Goal: Task Accomplishment & Management: Complete application form

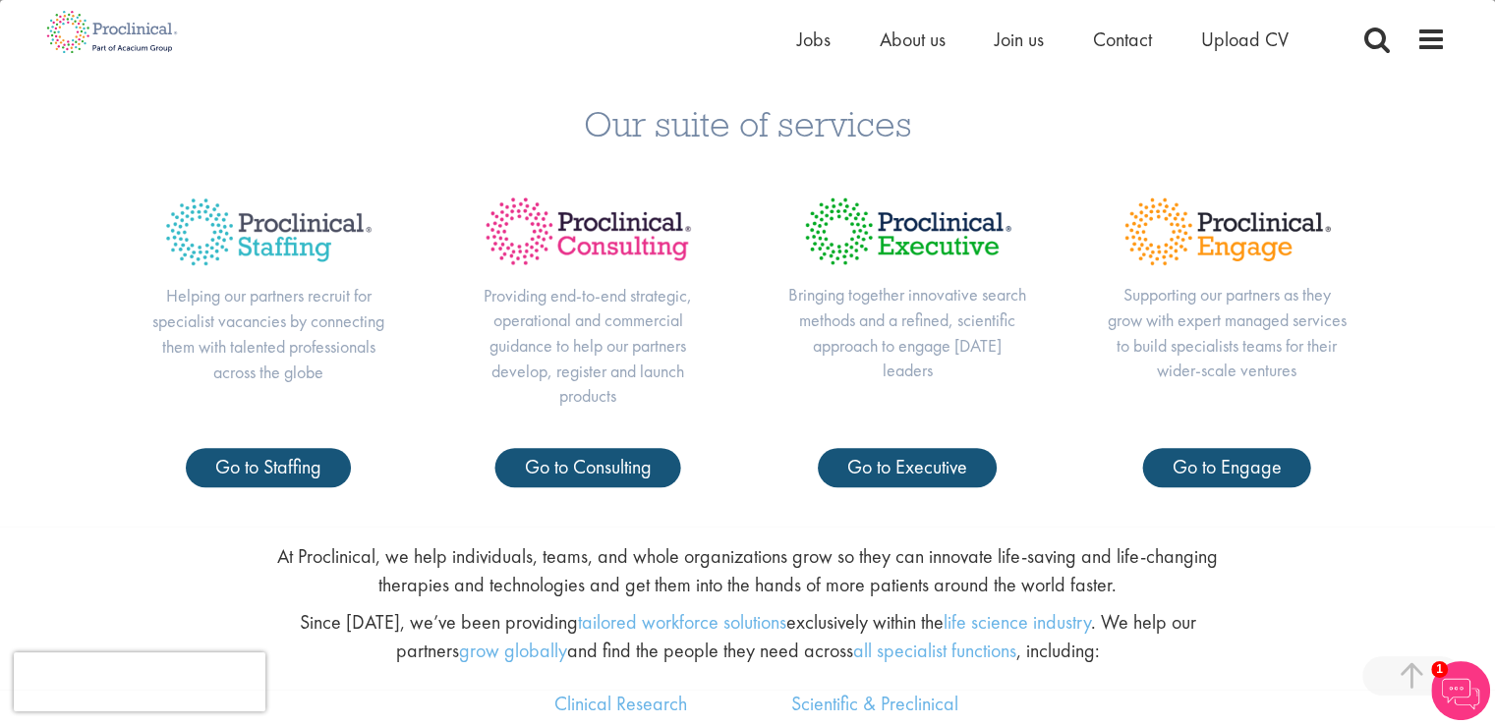
scroll to position [743, 0]
click at [813, 40] on span "Jobs" at bounding box center [813, 40] width 33 height 26
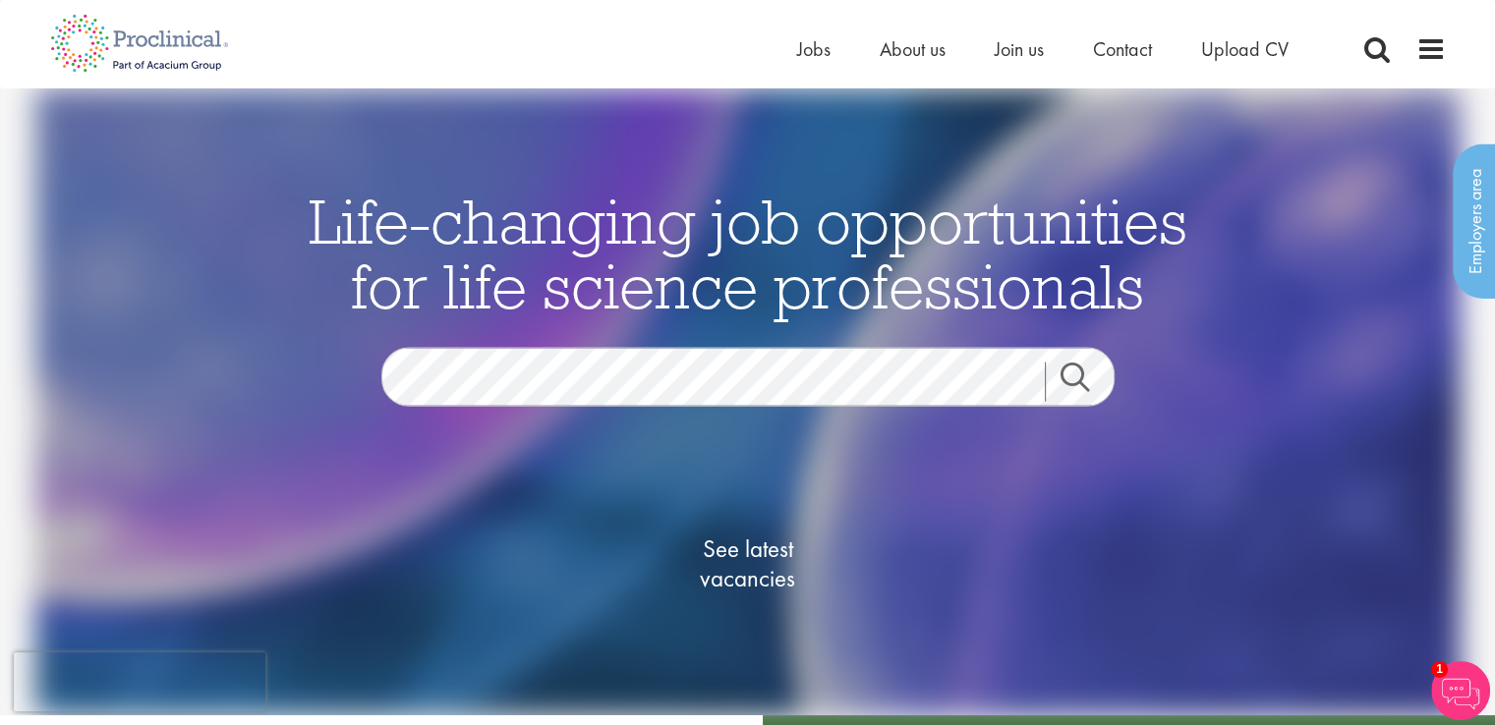
scroll to position [8, 0]
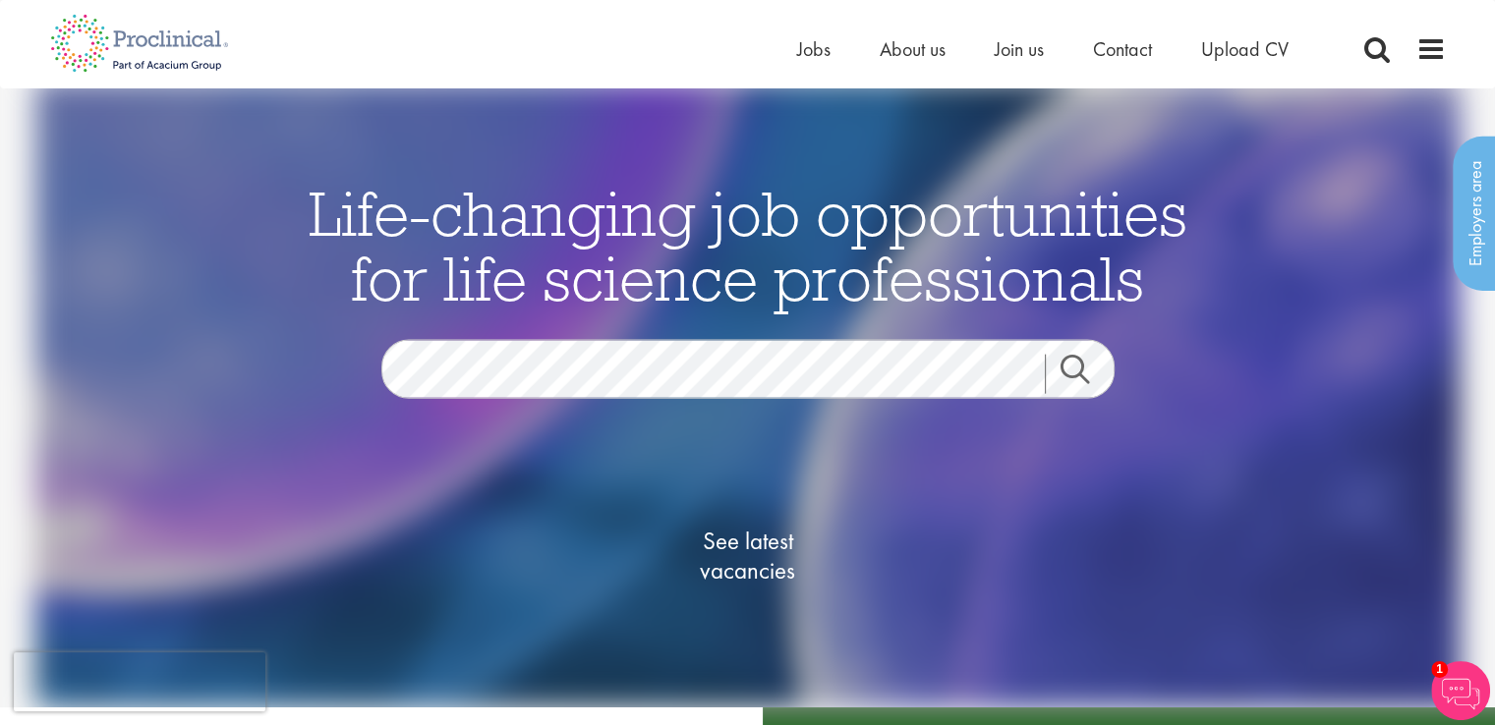
click at [1051, 377] on link "Search" at bounding box center [1087, 373] width 85 height 39
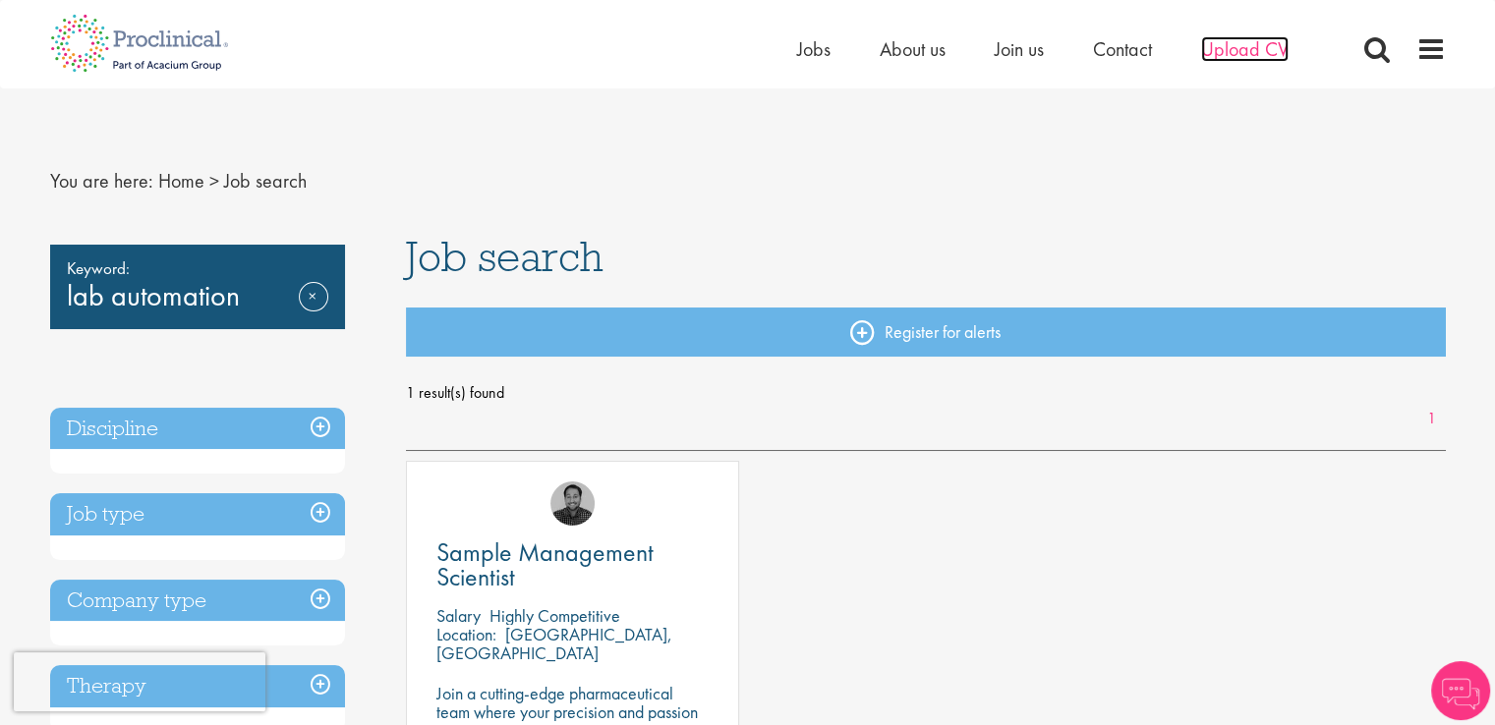
click at [1250, 51] on span "Upload CV" at bounding box center [1244, 49] width 87 height 26
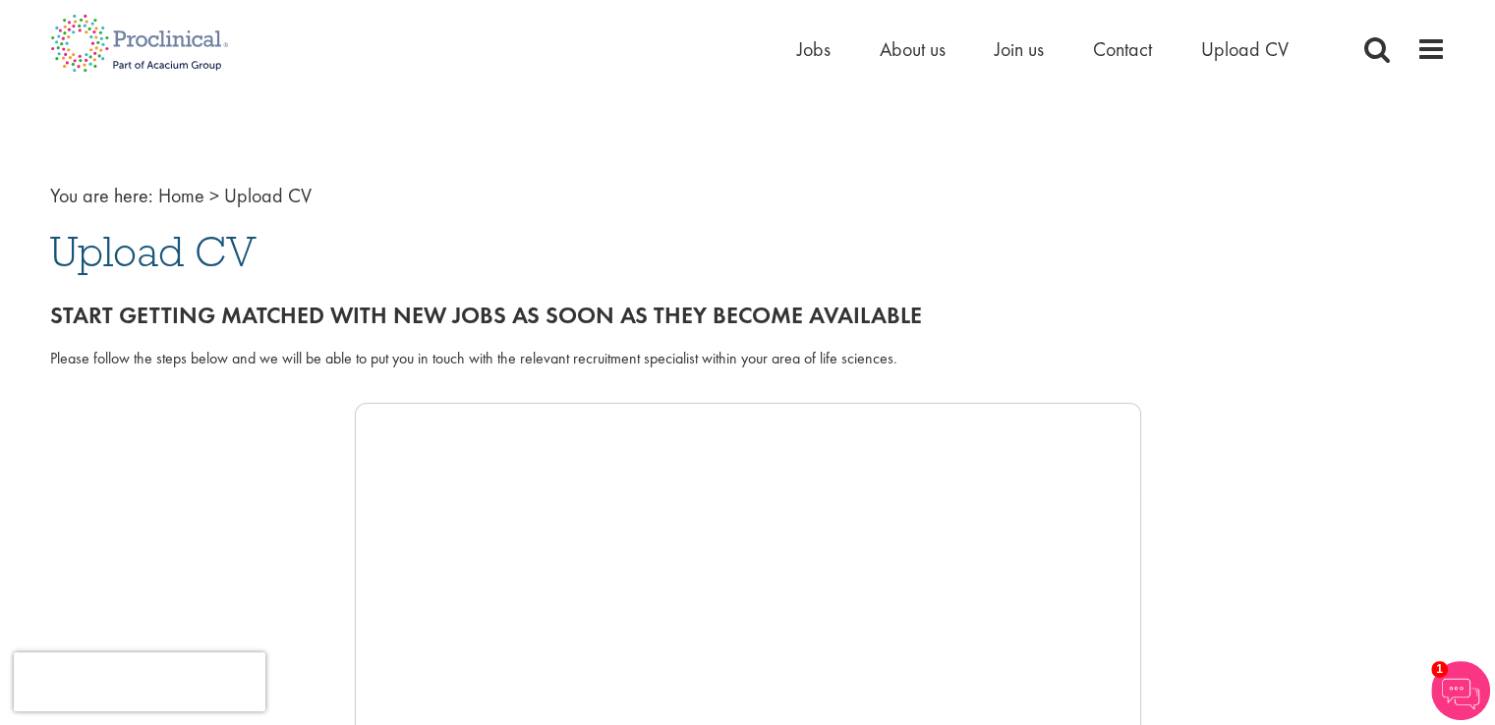
click at [149, 253] on span "Upload CV" at bounding box center [153, 251] width 206 height 53
